Goal: Communication & Community: Connect with others

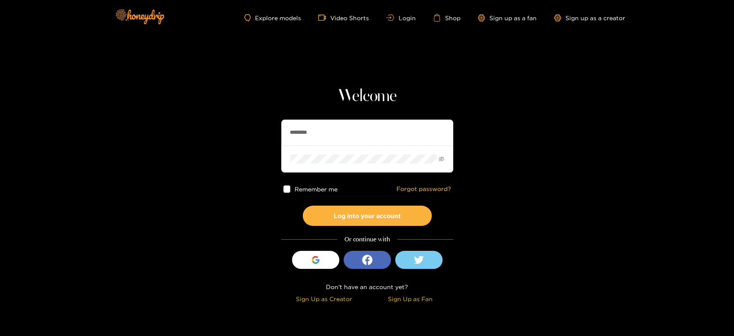
drag, startPoint x: 338, startPoint y: 131, endPoint x: 273, endPoint y: 139, distance: 65.0
click at [273, 139] on section "Welcome ******** Remember me Forgot password? Log into your account Or continue…" at bounding box center [367, 153] width 734 height 306
paste input "*****"
type input "**********"
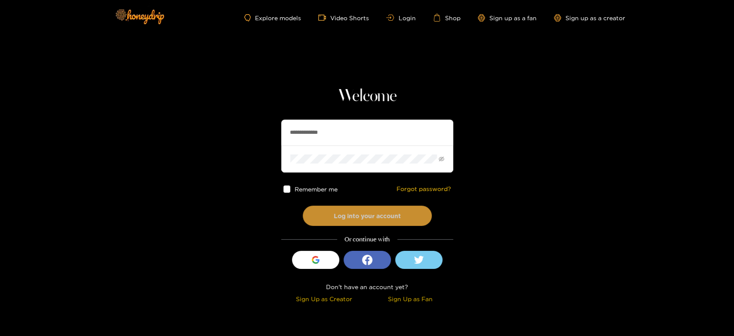
click at [333, 212] on button "Log into your account" at bounding box center [367, 216] width 129 height 20
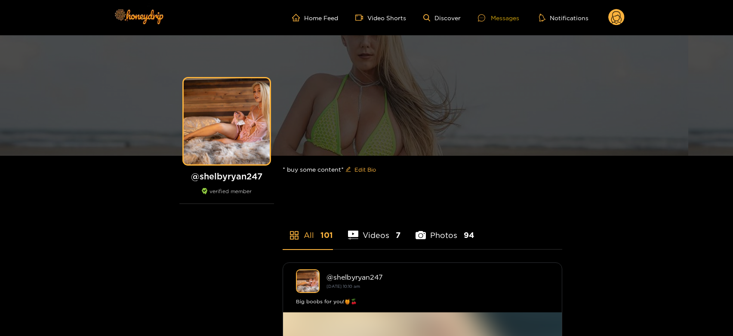
click at [508, 18] on div "Messages" at bounding box center [498, 18] width 41 height 10
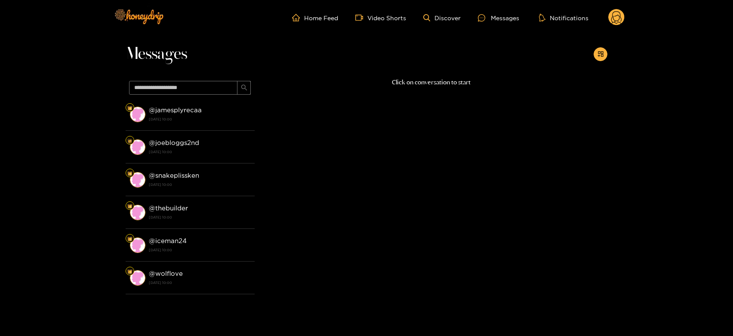
click at [193, 113] on strong "@ jamesplyrecaa" at bounding box center [175, 109] width 53 height 7
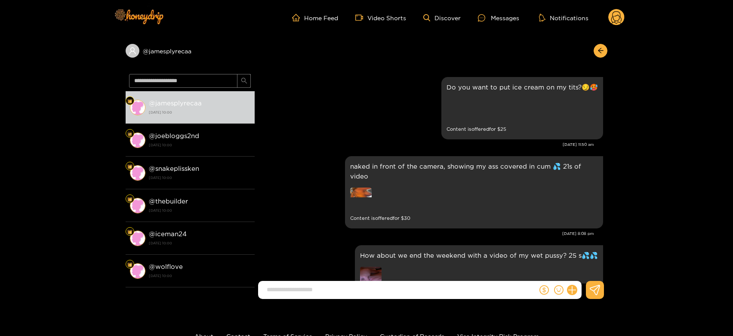
scroll to position [1820, 0]
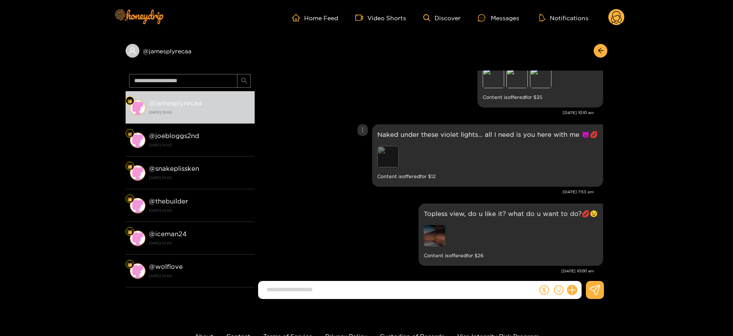
click at [393, 148] on div "Preview" at bounding box center [387, 156] width 21 height 21
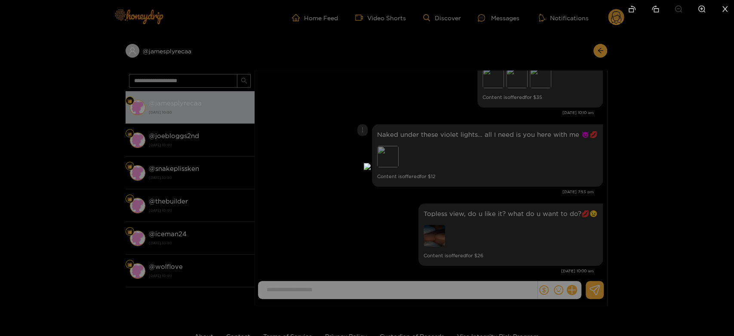
click at [514, 154] on div at bounding box center [367, 168] width 734 height 336
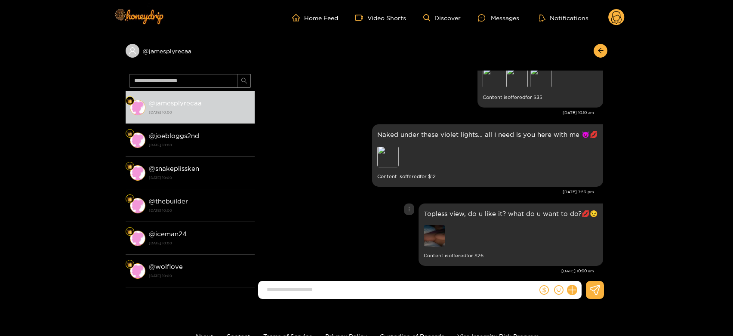
click at [435, 231] on img at bounding box center [434, 235] width 21 height 21
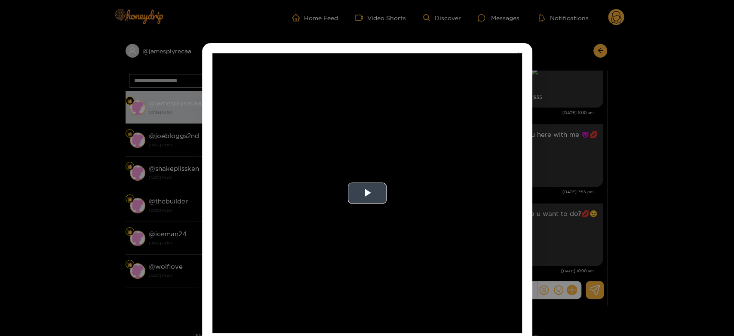
click at [492, 203] on video "Video Player" at bounding box center [367, 192] width 310 height 279
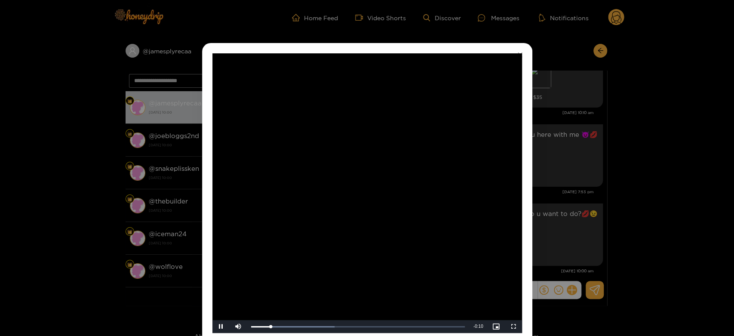
click at [432, 193] on video "Video Player" at bounding box center [367, 192] width 310 height 279
click at [580, 198] on div "**********" at bounding box center [367, 168] width 734 height 336
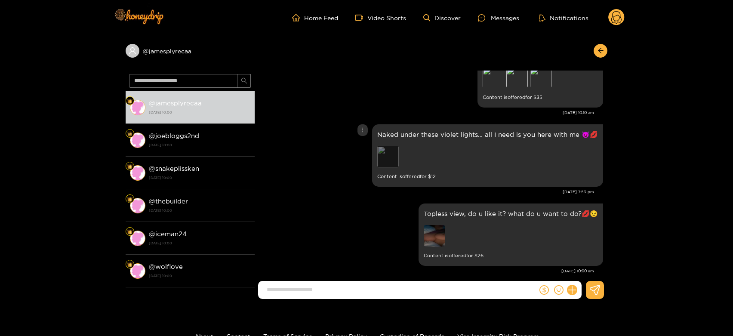
click at [394, 146] on div "Preview" at bounding box center [387, 156] width 21 height 21
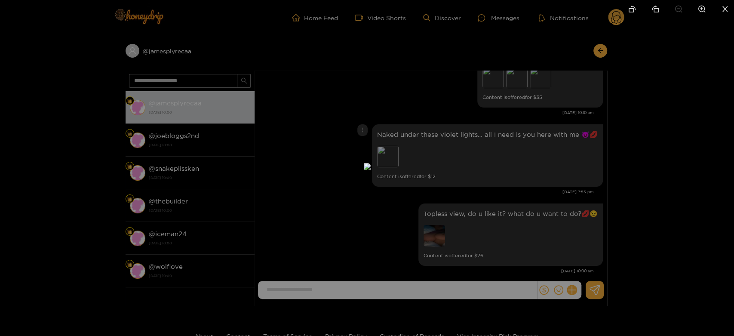
click at [516, 190] on div at bounding box center [367, 168] width 734 height 336
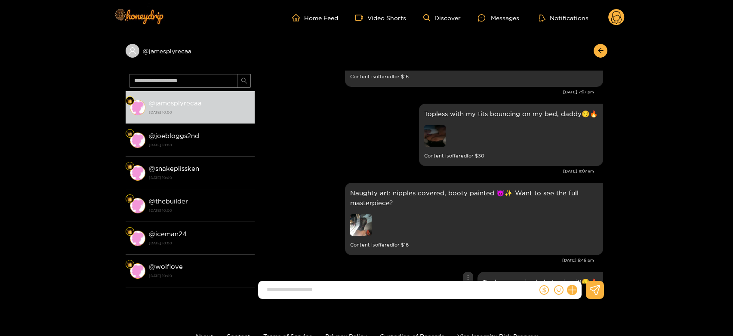
scroll to position [1580, 0]
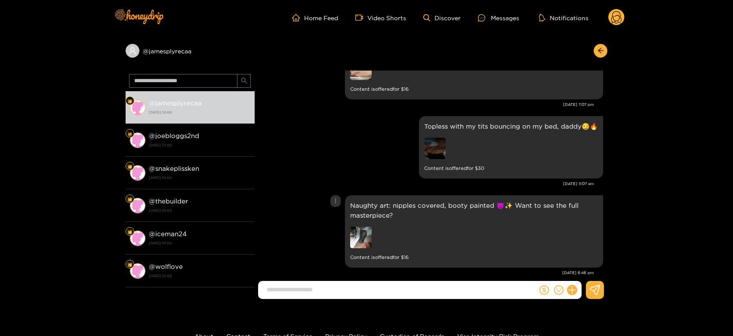
click at [368, 227] on img at bounding box center [360, 237] width 21 height 21
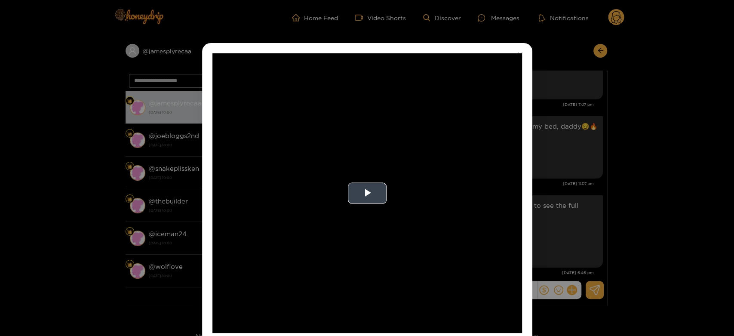
click at [409, 187] on video "Video Player" at bounding box center [367, 192] width 310 height 279
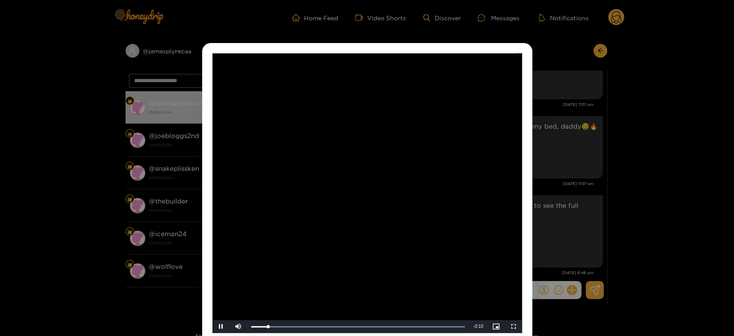
click at [409, 187] on video "Video Player" at bounding box center [367, 192] width 310 height 279
click at [583, 143] on div "**********" at bounding box center [367, 168] width 734 height 336
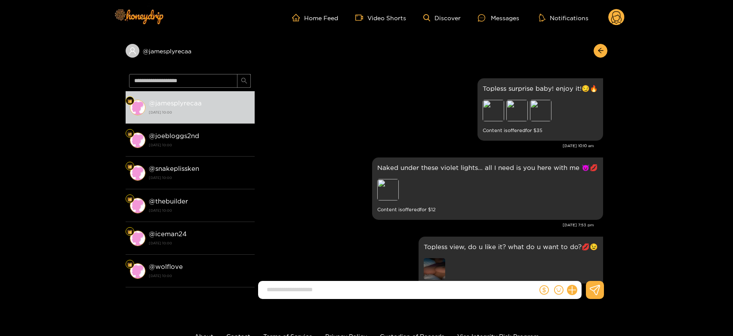
scroll to position [1820, 0]
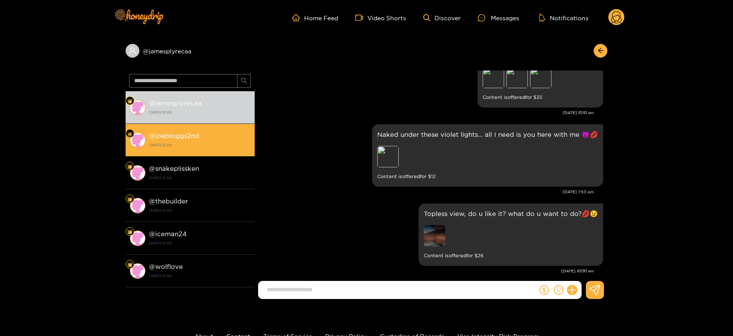
click at [197, 131] on div "@ joebloggs2nd [DATE] 10:00" at bounding box center [199, 139] width 101 height 19
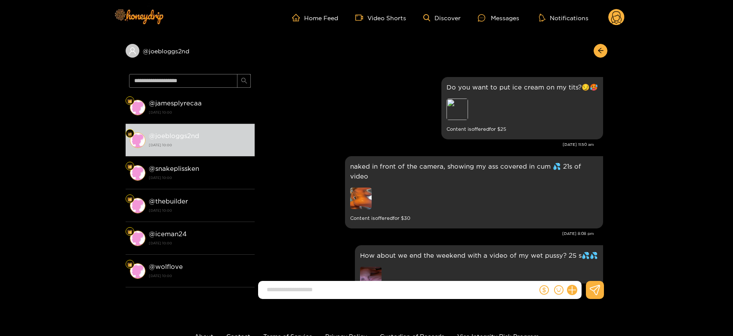
scroll to position [1820, 0]
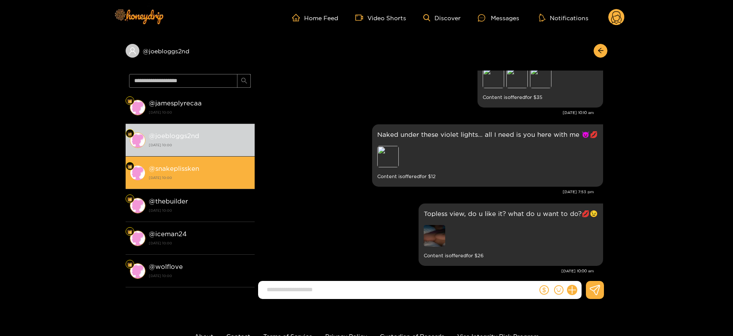
click at [224, 160] on li "@ snakeplissken [DATE] 10:00" at bounding box center [190, 173] width 129 height 33
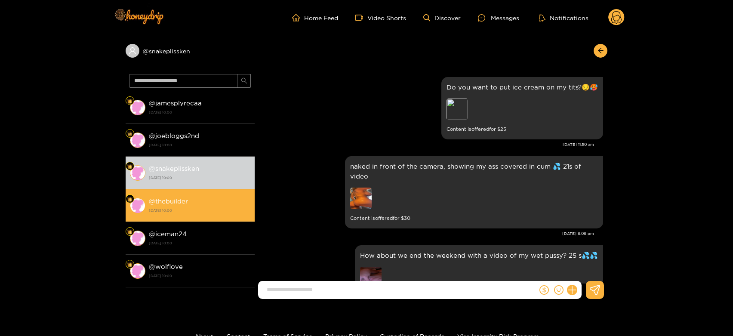
scroll to position [1820, 0]
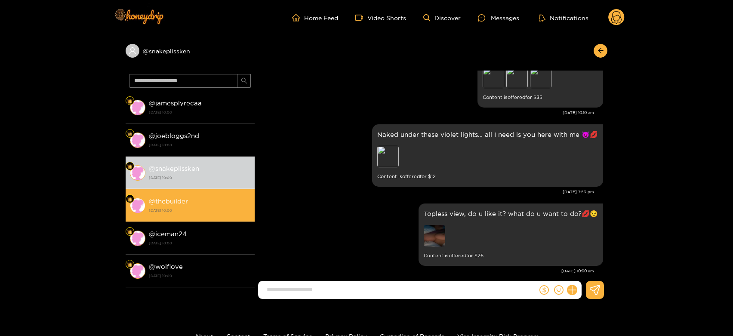
click at [215, 193] on li "@ thebuilder [DATE] 10:00" at bounding box center [190, 205] width 129 height 33
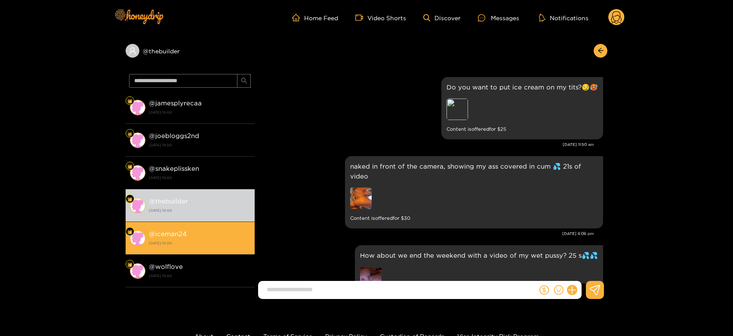
click at [215, 229] on div "@ iceman24 [DATE] 10:00" at bounding box center [199, 237] width 101 height 19
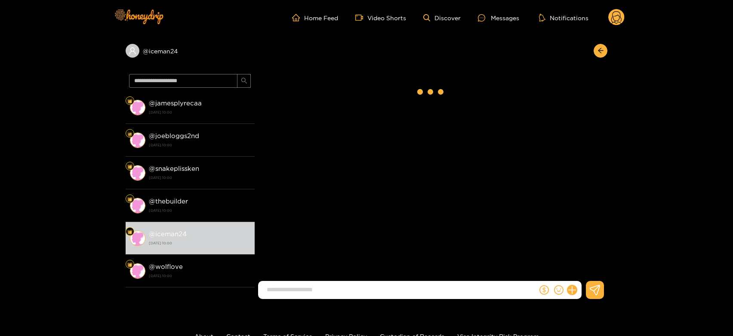
click at [617, 17] on circle at bounding box center [616, 17] width 16 height 16
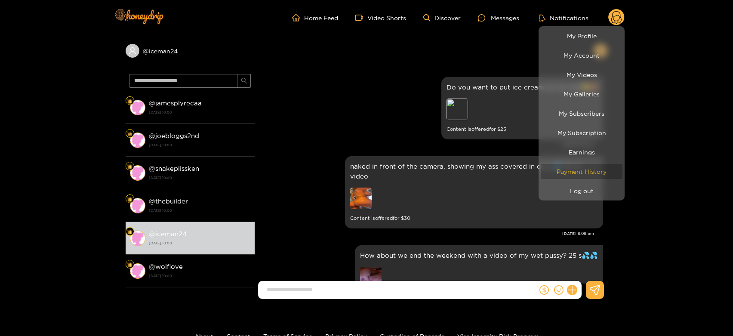
scroll to position [1820, 0]
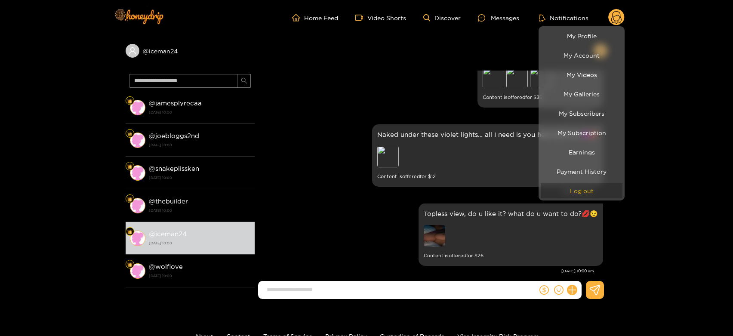
click at [577, 187] on button "Log out" at bounding box center [581, 190] width 82 height 15
